Goal: Information Seeking & Learning: Understand process/instructions

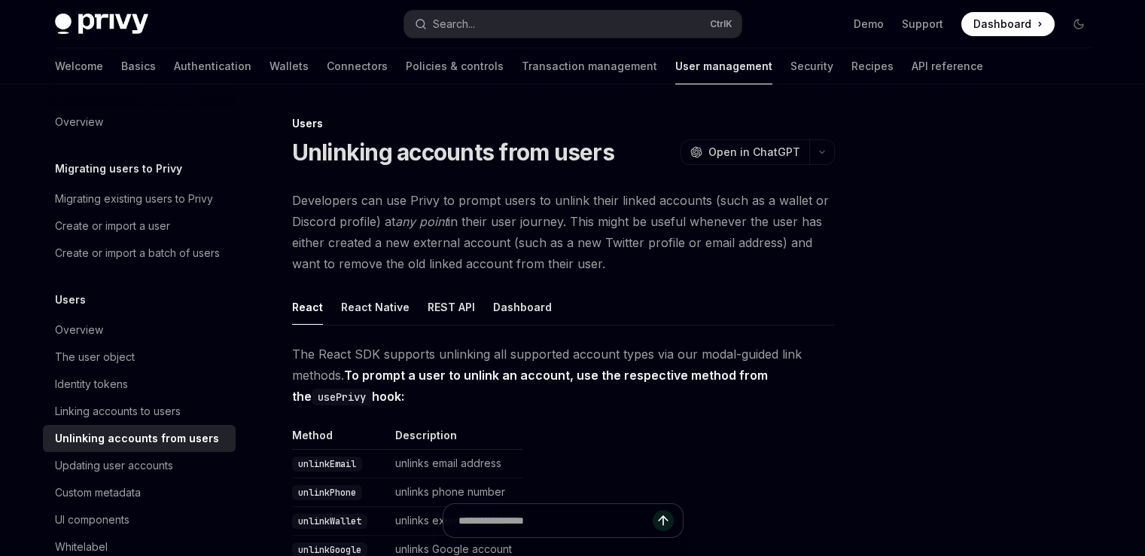
scroll to position [75, 0]
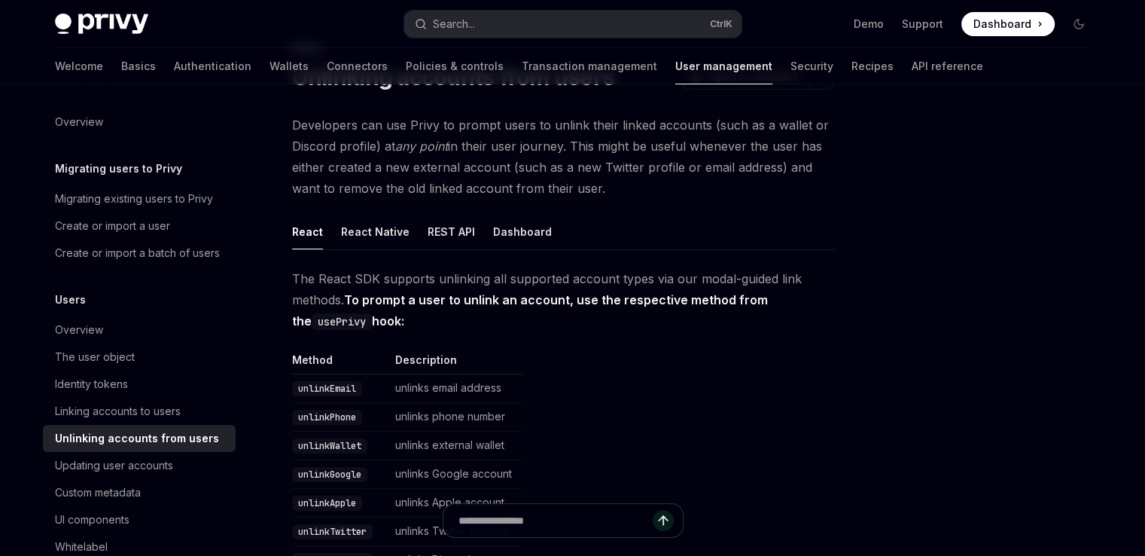
type textarea "*"
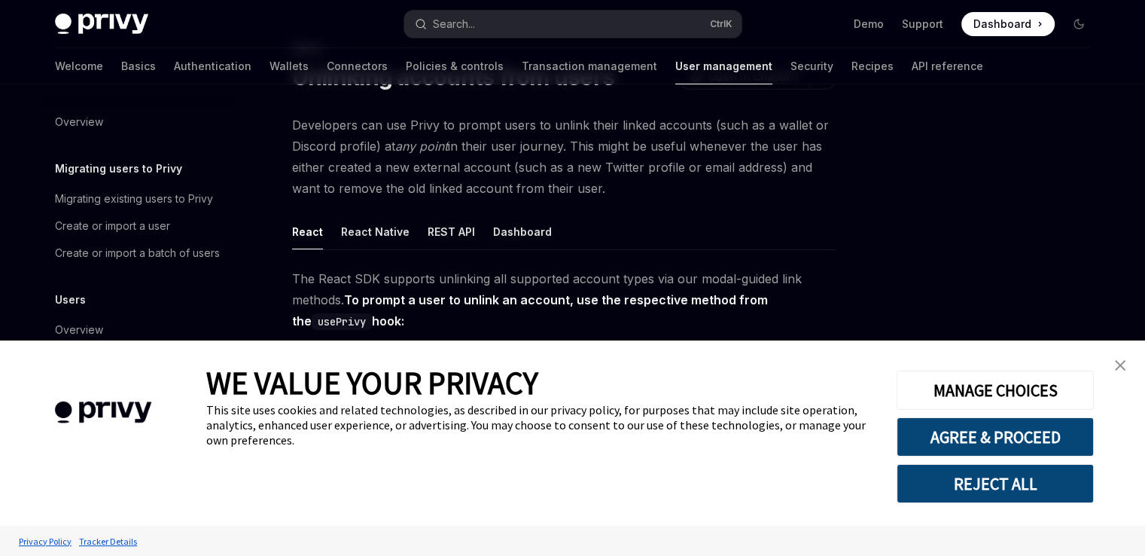
click at [1116, 378] on link "close banner" at bounding box center [1120, 365] width 30 height 30
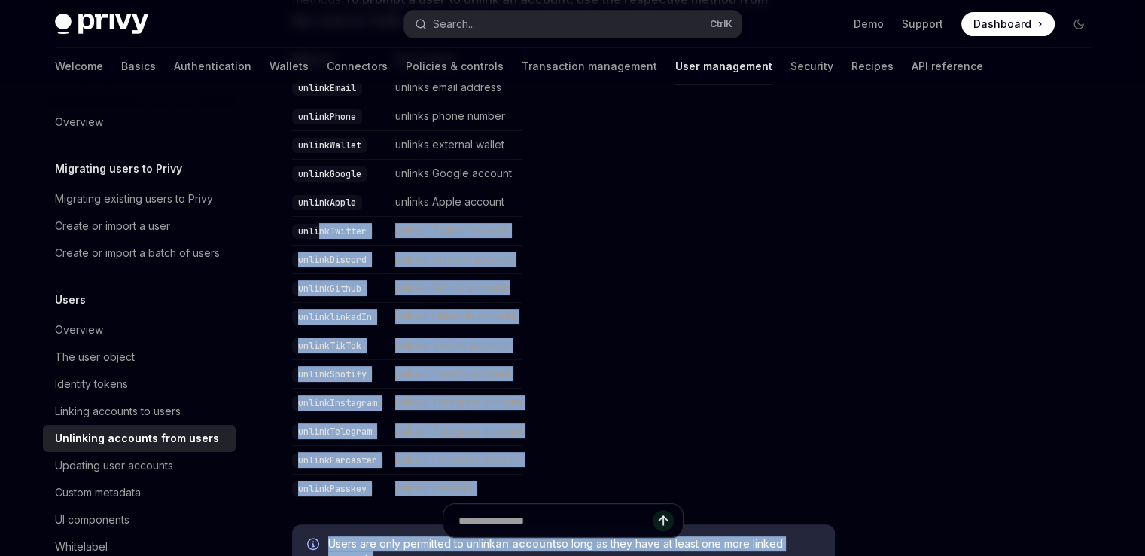
scroll to position [0, 0]
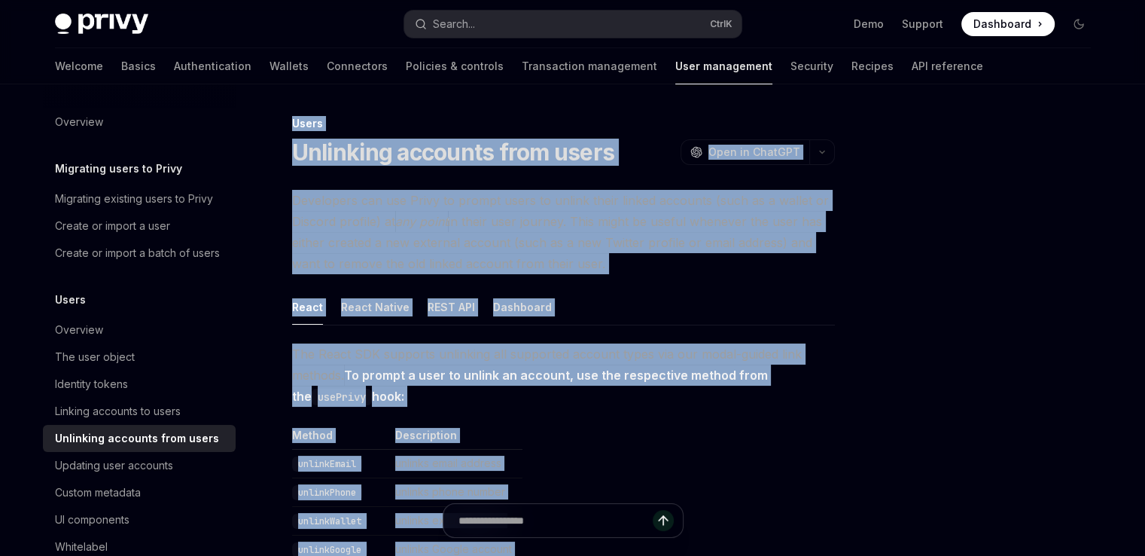
drag, startPoint x: 352, startPoint y: 284, endPoint x: 292, endPoint y: 129, distance: 166.3
copy div "Users Unlinking accounts from users OpenAI Open in ChatGPT OpenAI Open in ChatG…"
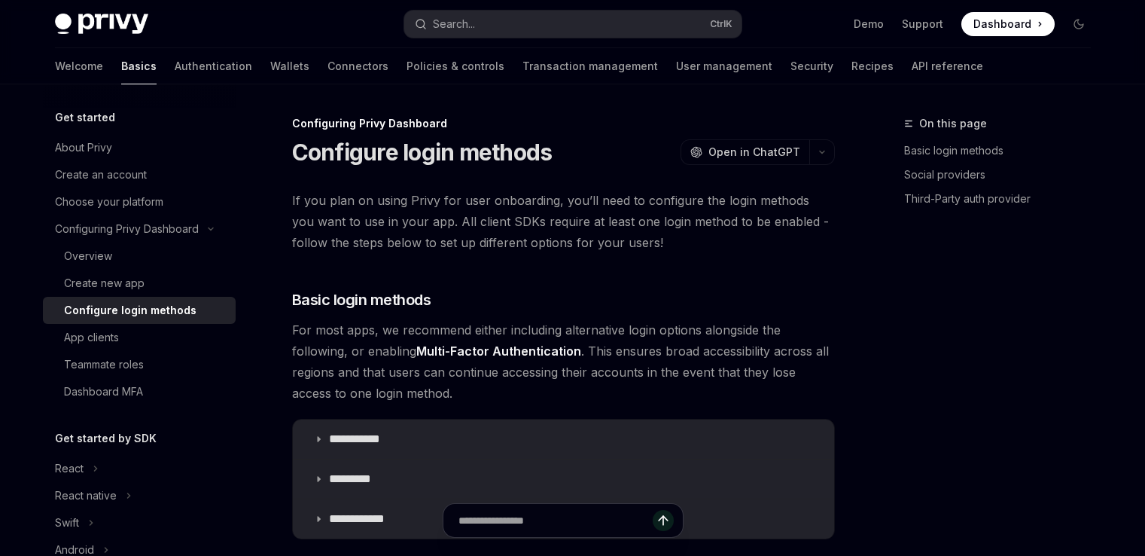
scroll to position [1960, 0]
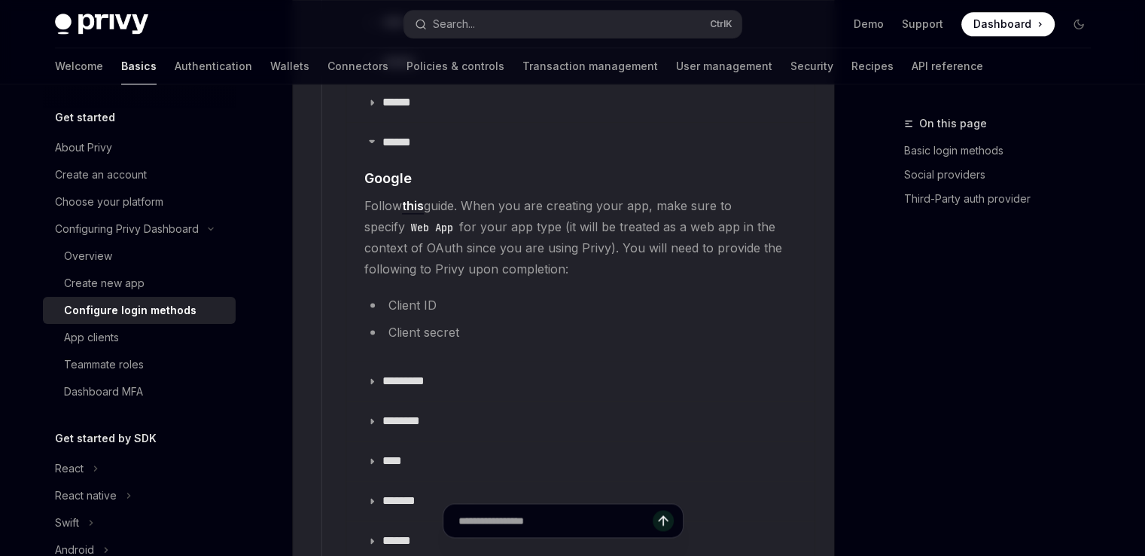
type textarea "*"
